Goal: Task Accomplishment & Management: Complete application form

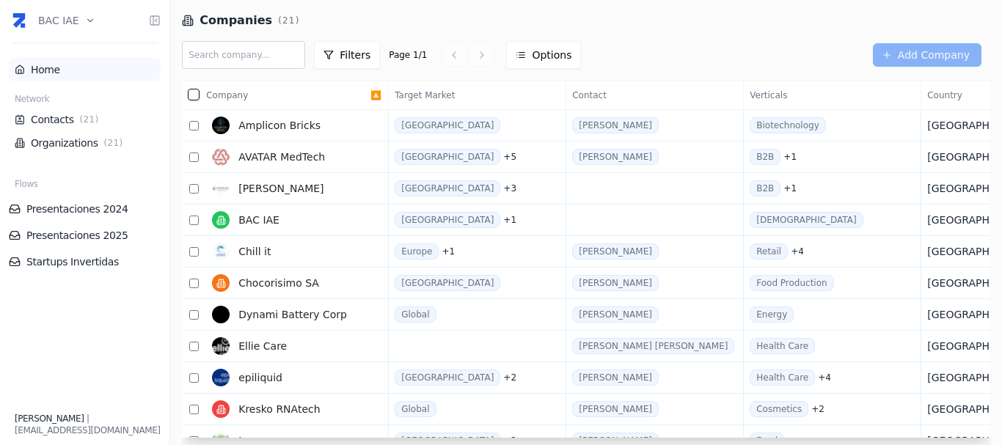
click at [62, 69] on link "Home" at bounding box center [85, 69] width 140 height 15
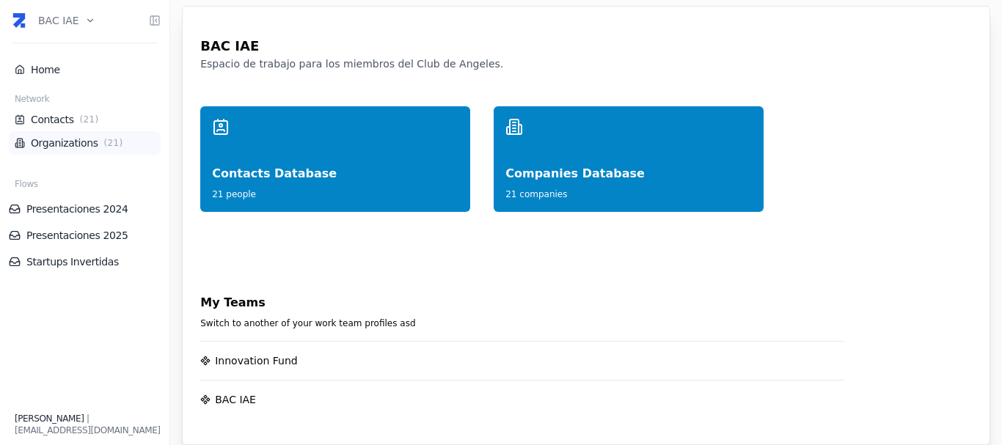
click at [55, 143] on link "Organizations ( 21 )" at bounding box center [85, 143] width 140 height 15
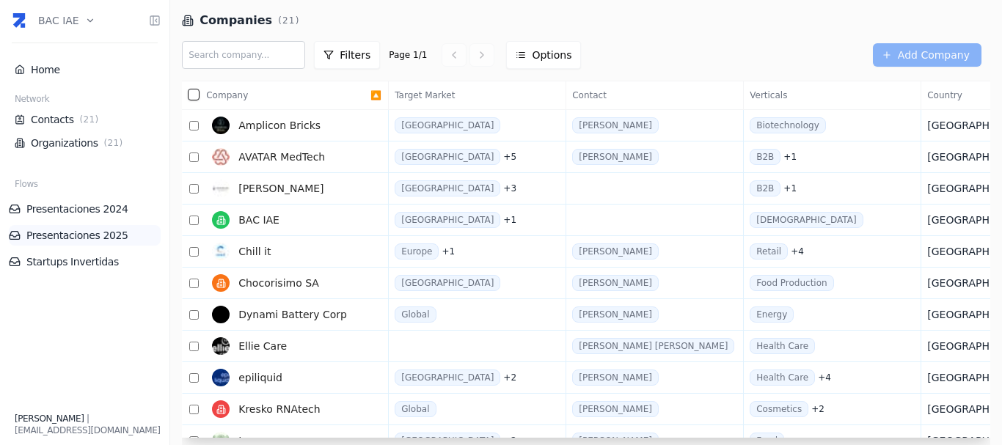
click at [79, 237] on link "Presentaciones 2025" at bounding box center [85, 235] width 152 height 15
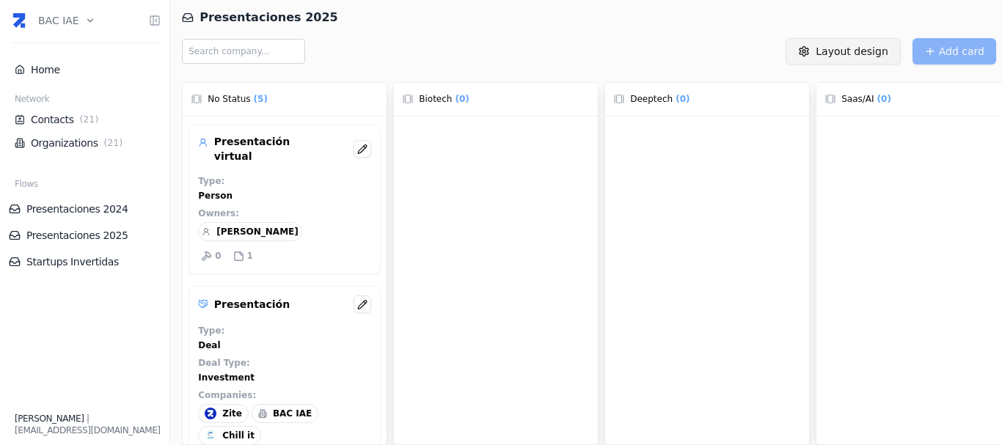
click at [842, 49] on html "BAC IAE Home Network Contacts ( 21 ) Organizations ( 21 ) Flows Presentaciones …" at bounding box center [501, 222] width 1002 height 445
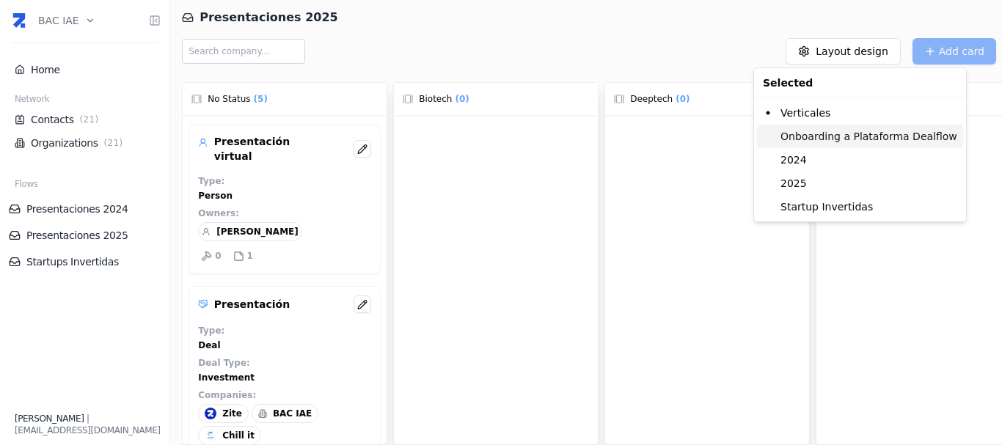
click at [826, 137] on div "Onboarding a Plataforma Dealflow" at bounding box center [860, 136] width 206 height 23
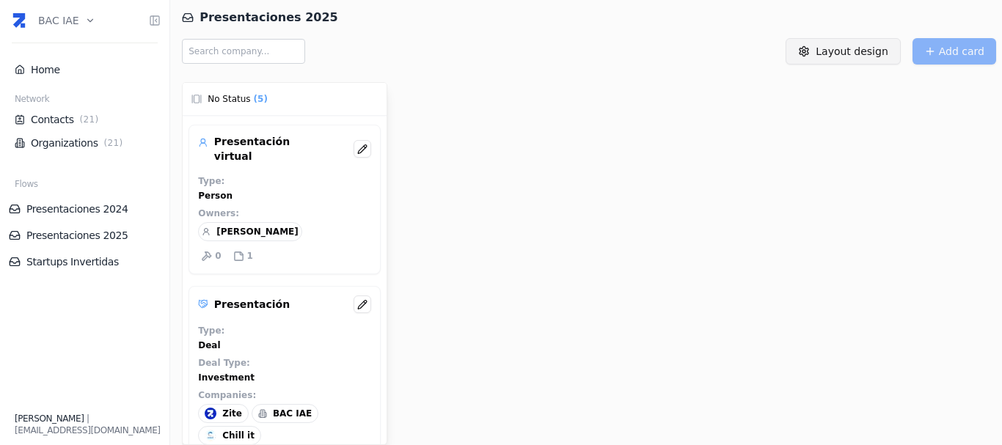
click at [830, 49] on html "BAC IAE Home Network Contacts ( 21 ) Organizations ( 21 ) Flows Presentaciones …" at bounding box center [501, 222] width 1002 height 445
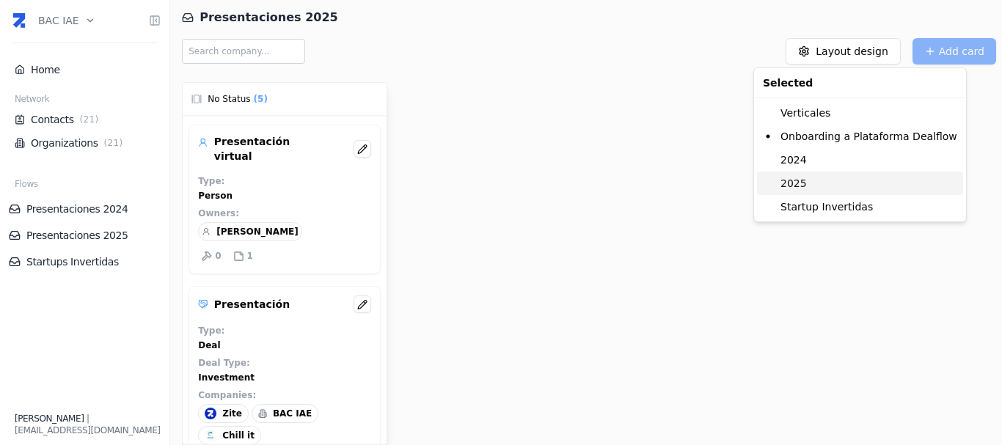
click at [806, 187] on div "2025" at bounding box center [860, 183] width 206 height 23
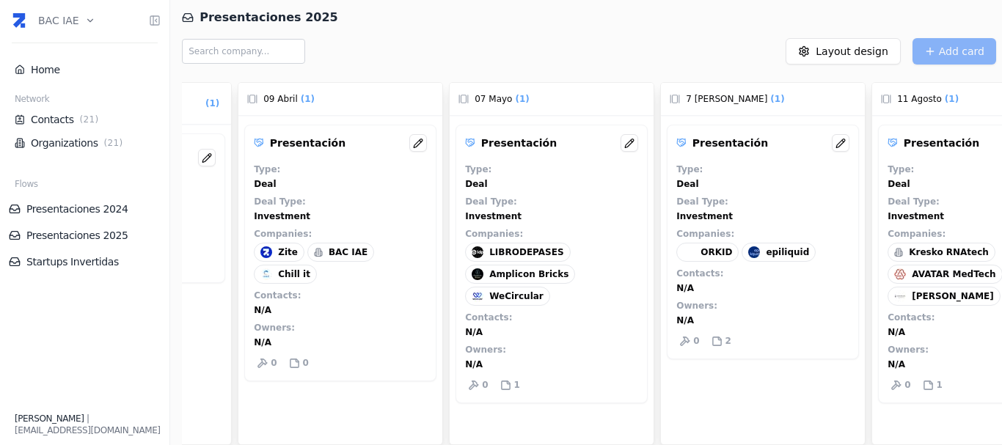
scroll to position [0, 369]
click at [512, 269] on span "Amplicon Bricks" at bounding box center [526, 275] width 79 height 12
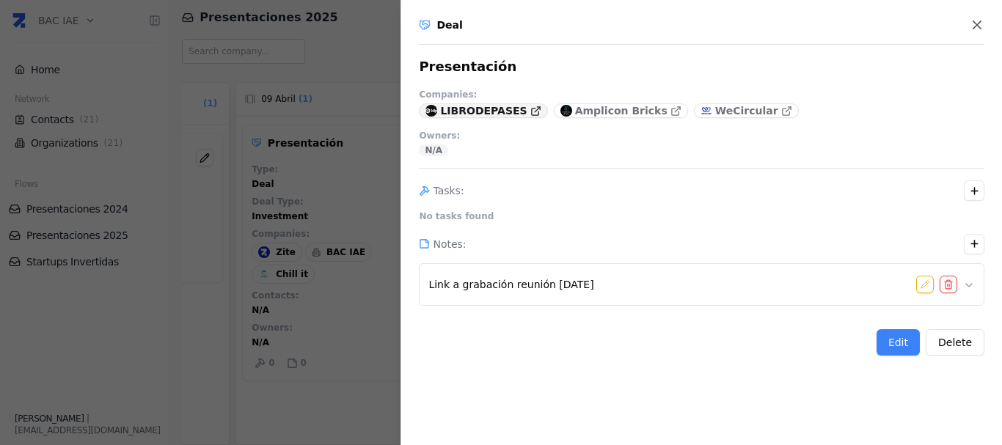
click at [478, 109] on p "LIBRODEPASES" at bounding box center [483, 110] width 87 height 15
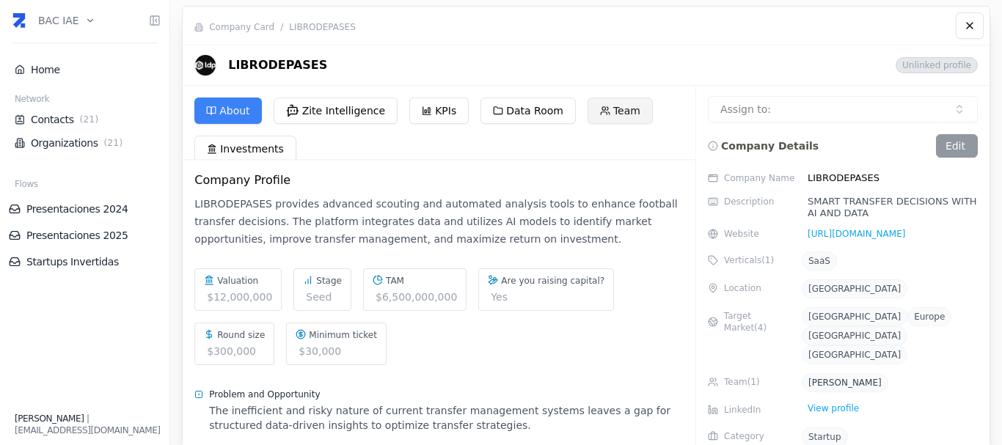
click at [606, 117] on button "Team" at bounding box center [620, 111] width 65 height 26
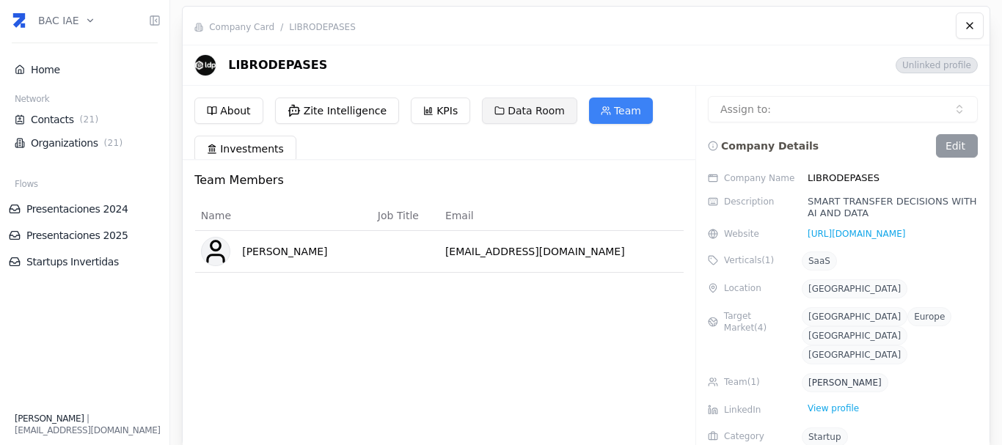
click at [515, 112] on button "Data Room" at bounding box center [529, 111] width 95 height 26
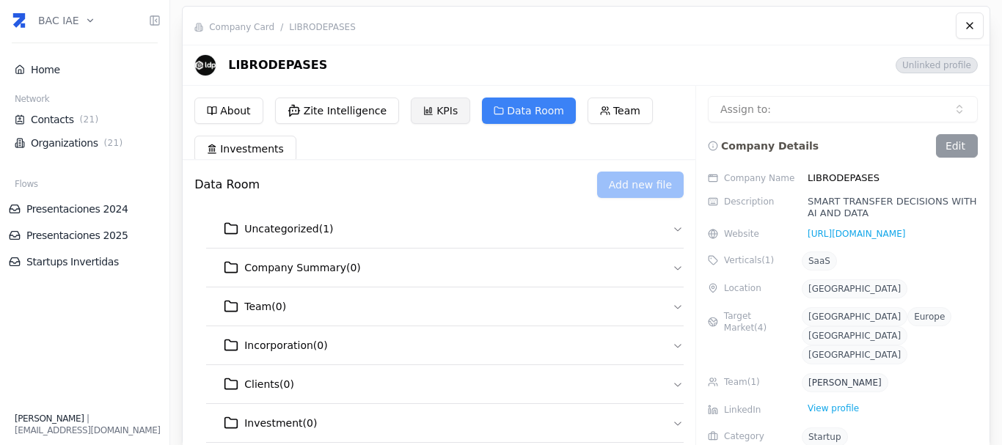
click at [425, 114] on icon at bounding box center [429, 111] width 8 height 8
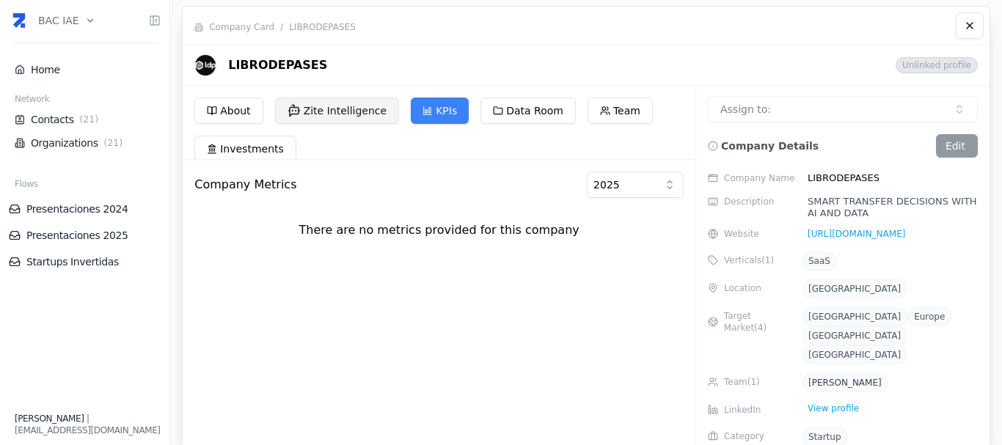
click at [350, 114] on button "Zite Intelligence" at bounding box center [337, 111] width 125 height 26
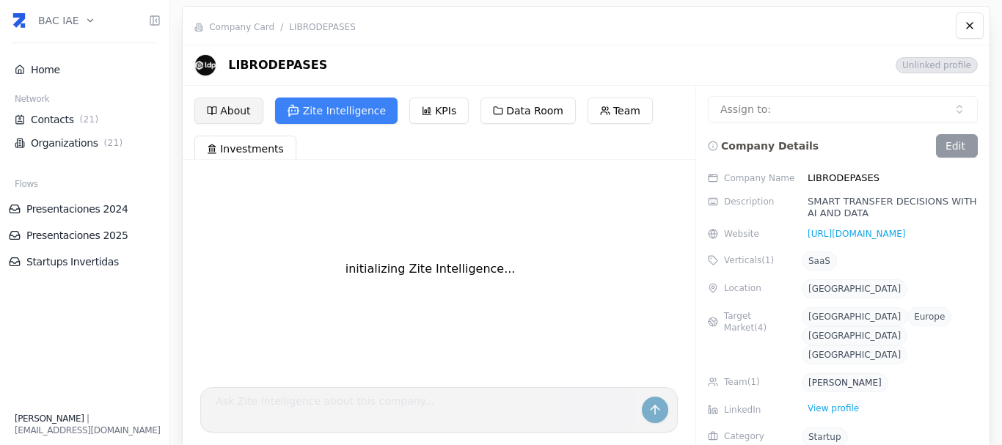
click at [236, 106] on button "About" at bounding box center [228, 111] width 68 height 26
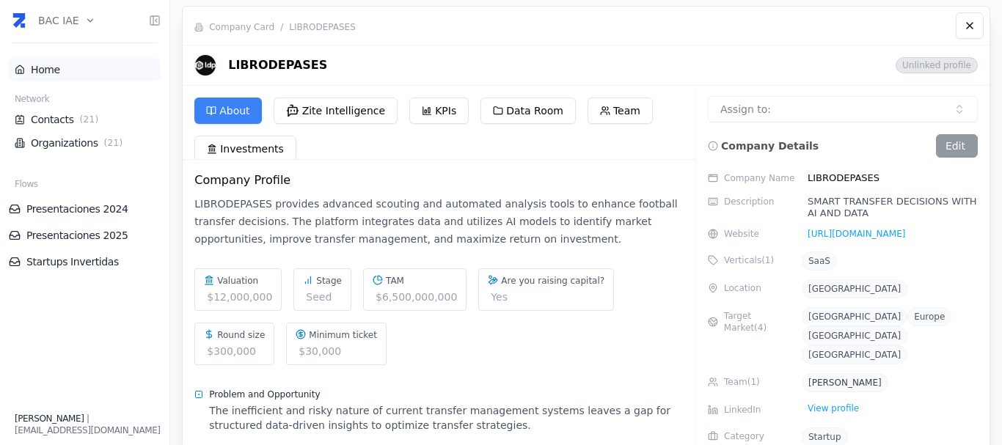
click at [68, 75] on link "Home" at bounding box center [85, 69] width 140 height 15
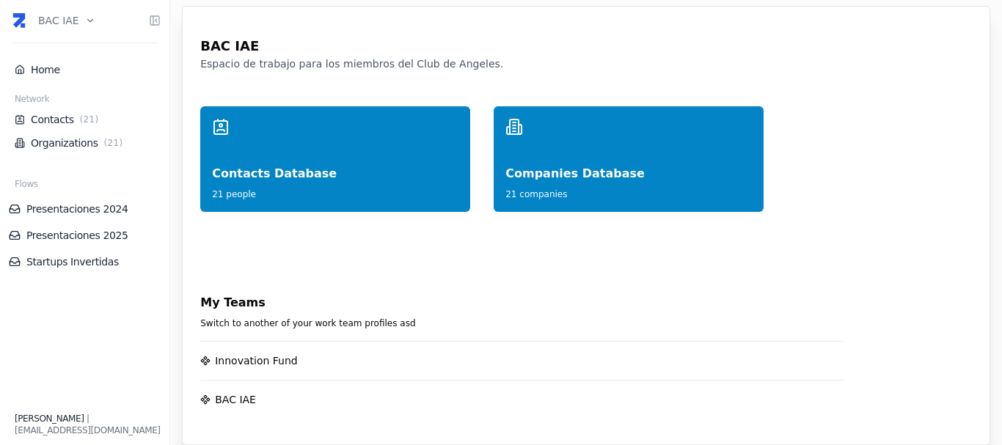
click at [43, 16] on html "BAC IAE Home Network Contacts ( 21 ) Organizations ( 21 ) Flows Presentaciones …" at bounding box center [501, 222] width 1002 height 445
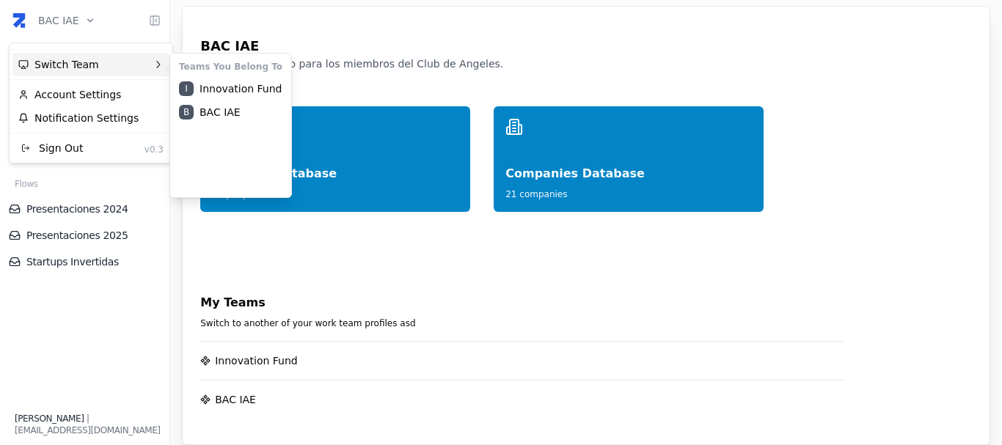
click at [59, 65] on div "Switch Team" at bounding box center [90, 64] width 157 height 23
click at [211, 92] on div "I Innovation Fund" at bounding box center [230, 88] width 115 height 23
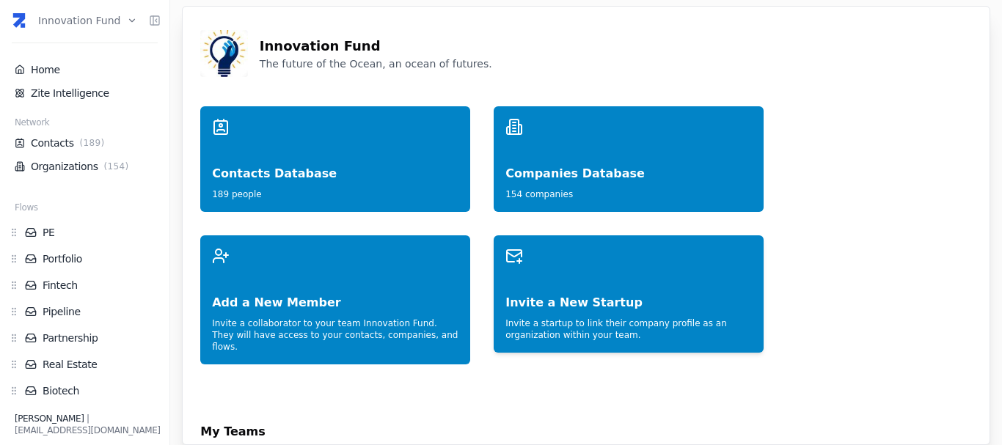
click at [626, 308] on div "Invite a New Startup" at bounding box center [629, 288] width 247 height 47
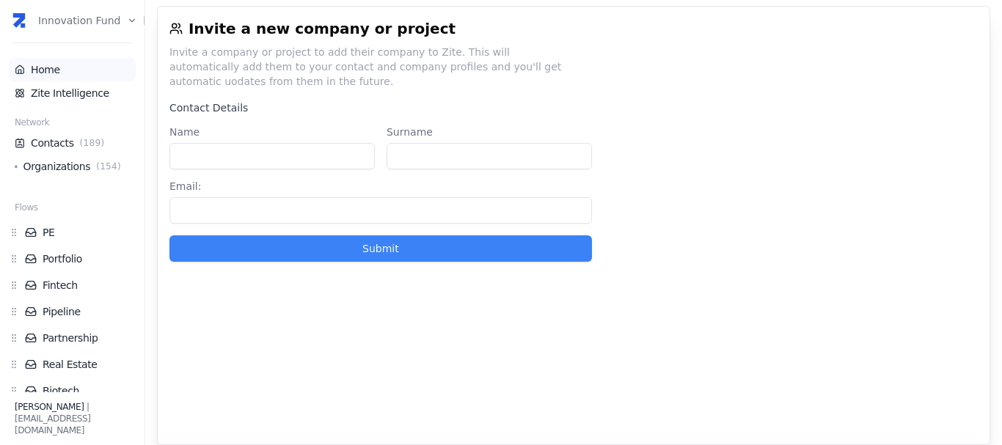
click at [59, 66] on link "Home" at bounding box center [72, 69] width 115 height 15
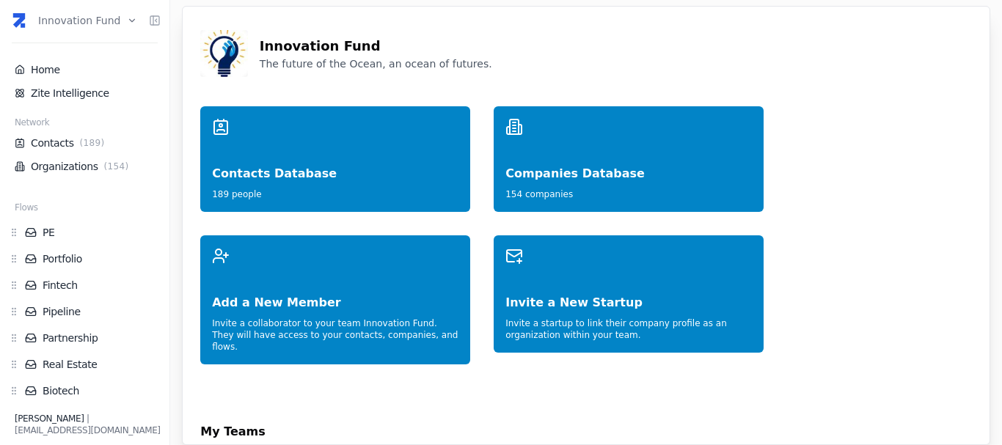
click at [65, 27] on html "Innovation Fund Home Zite Intelligence Network Contacts ( 189 ) Organizations (…" at bounding box center [501, 222] width 1002 height 445
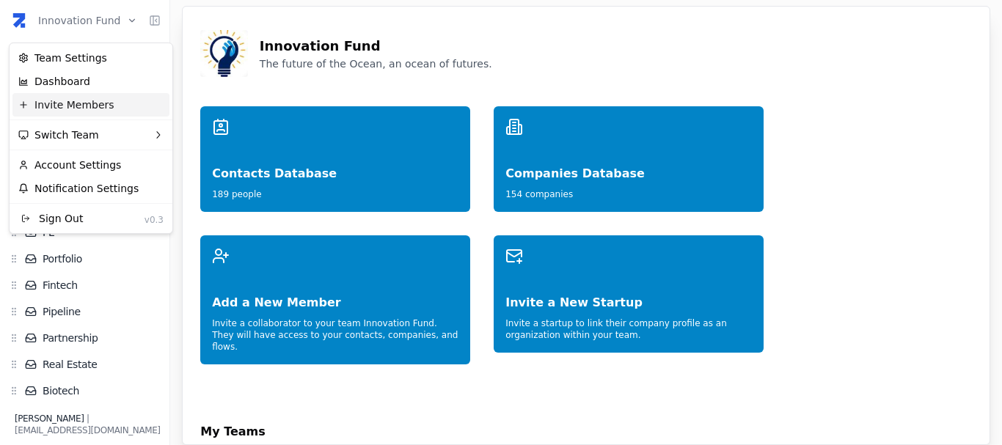
click at [95, 110] on div "Invite Members" at bounding box center [90, 104] width 157 height 23
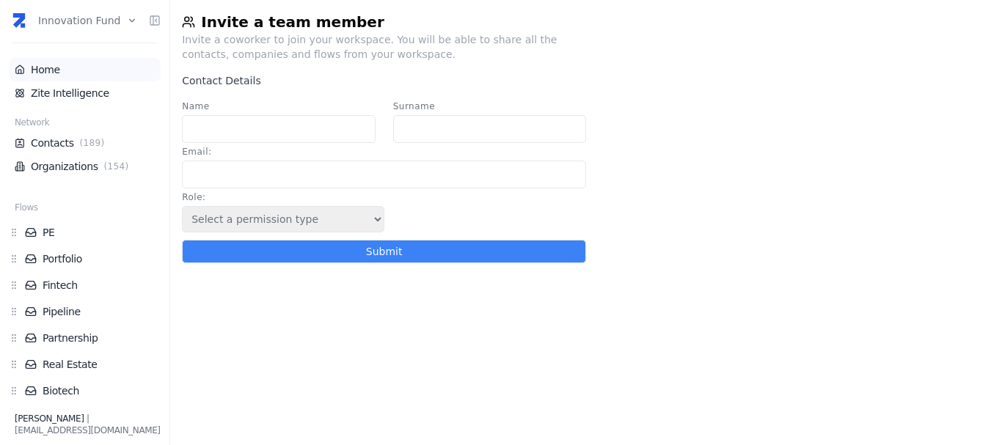
click at [55, 68] on link "Home" at bounding box center [85, 69] width 140 height 15
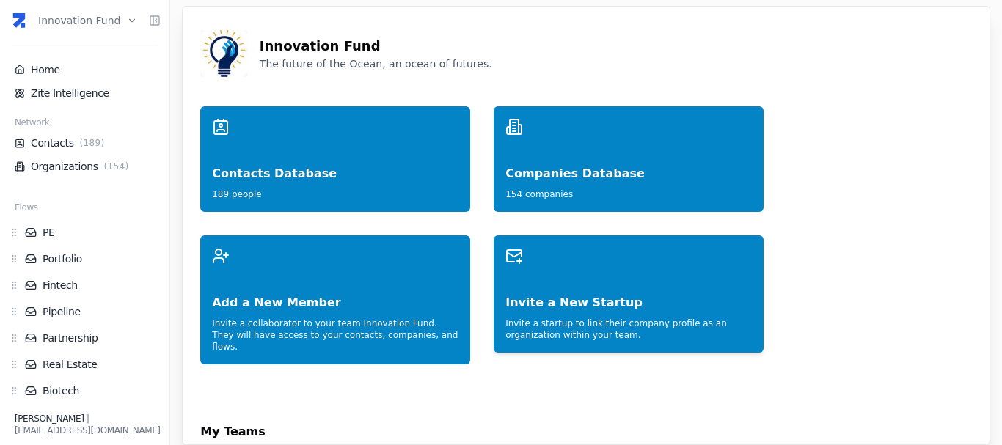
click at [551, 298] on div "Invite a New Startup" at bounding box center [629, 288] width 247 height 47
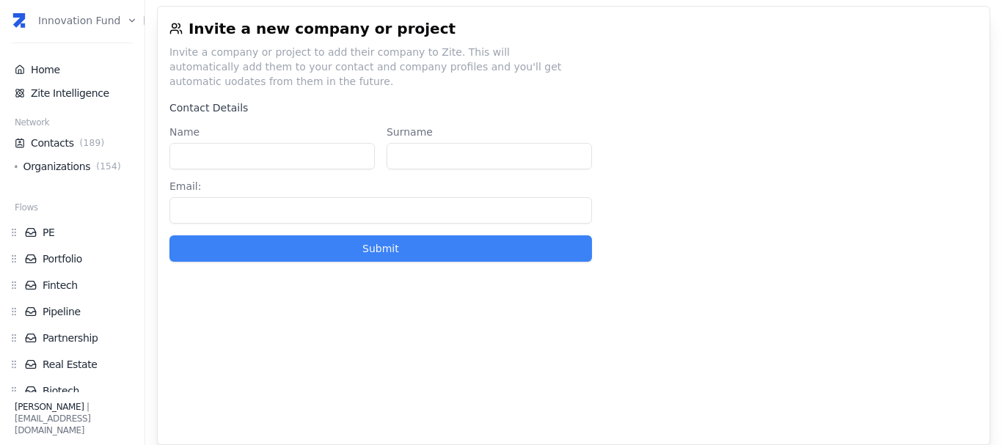
click at [76, 27] on html "Innovation Fund Home Zite Intelligence Network Contacts ( 189 ) Organizations (…" at bounding box center [501, 222] width 1002 height 445
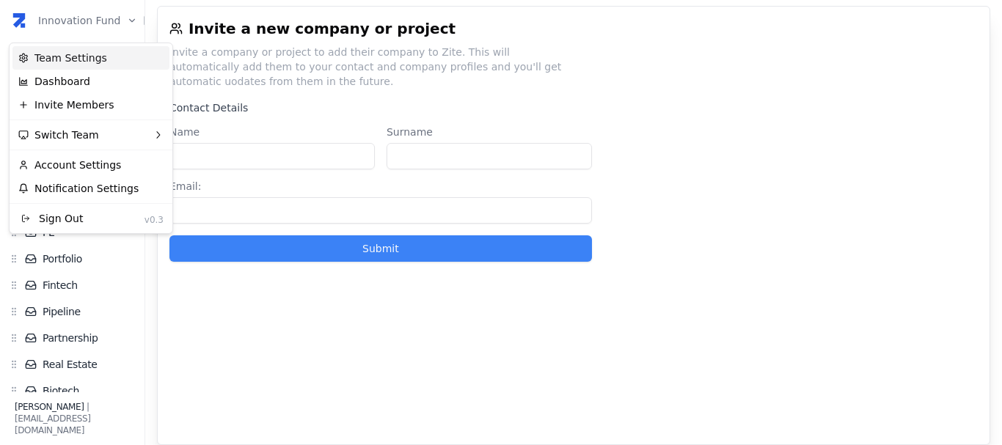
click at [79, 51] on div "Team Settings" at bounding box center [90, 57] width 157 height 23
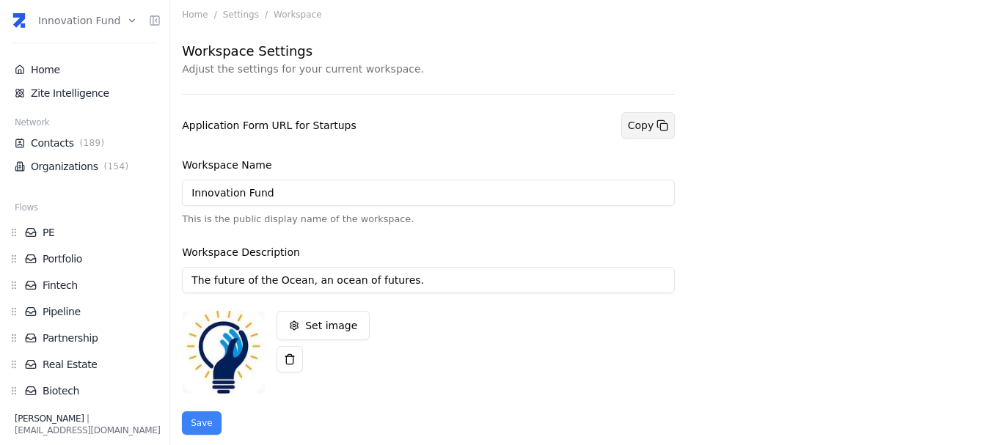
click at [658, 128] on icon at bounding box center [663, 126] width 12 height 12
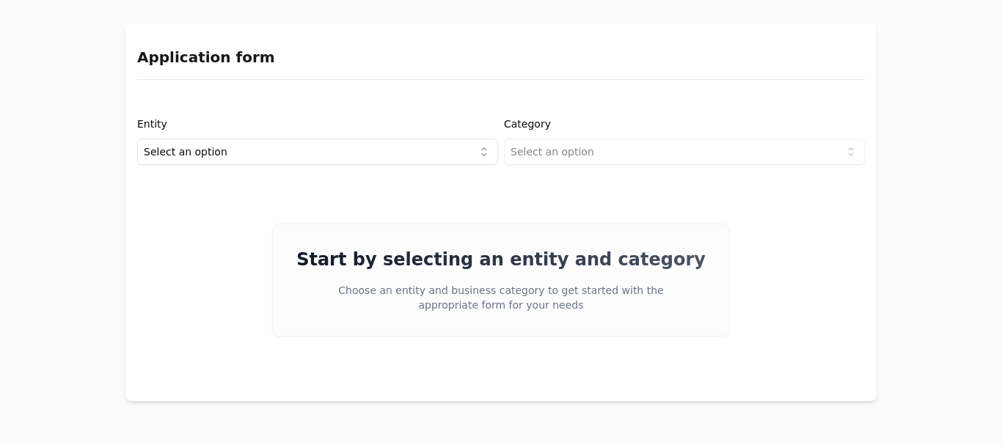
click at [443, 151] on html "Application form Entity Select an option Category Select an option Start by sel…" at bounding box center [501, 222] width 1002 height 445
click at [573, 161] on html "Application form Entity Project or Company Category Select an option Start by s…" at bounding box center [501, 222] width 1002 height 445
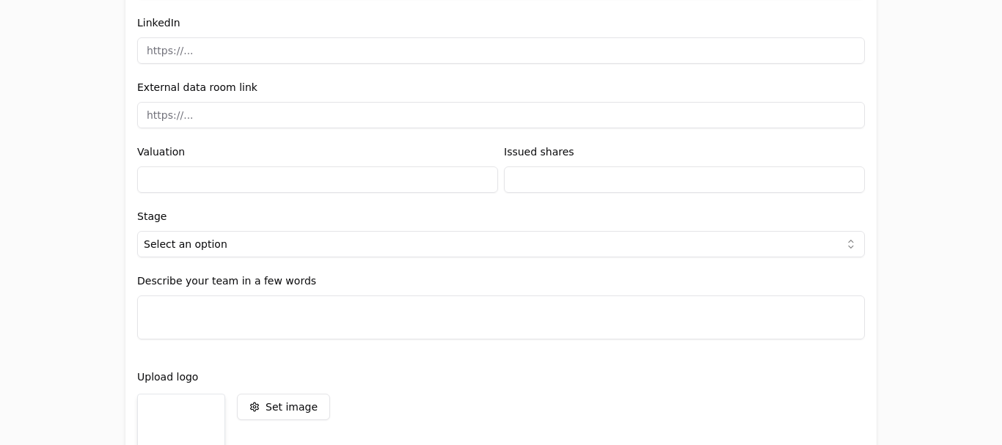
scroll to position [1956, 0]
